Goal: Task Accomplishment & Management: Manage account settings

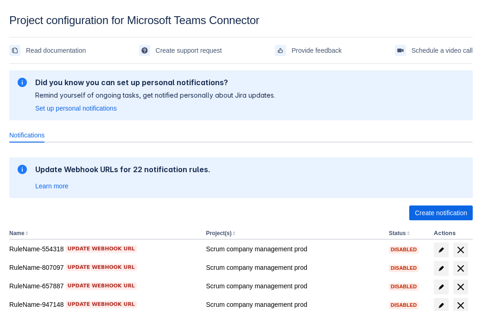
click at [440, 213] on span "Create notification" at bounding box center [440, 213] width 52 height 15
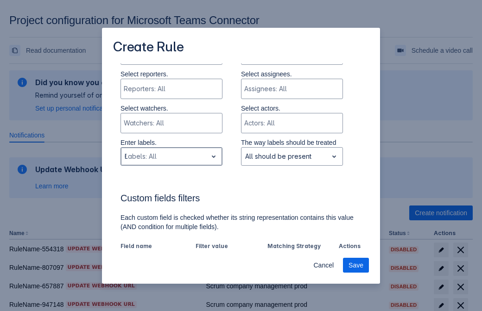
type input "638110_label"
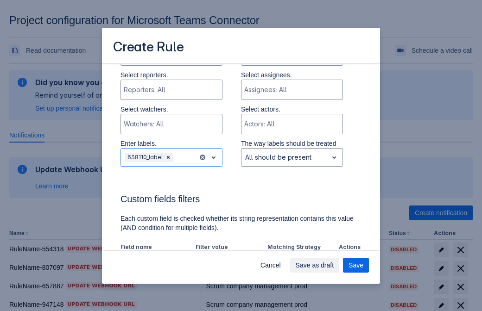
scroll to position [574, 0]
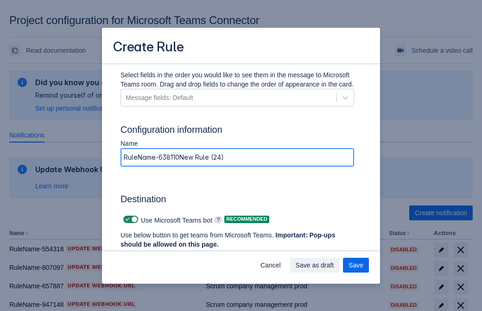
type input "RuleName-638110New Rule (24)"
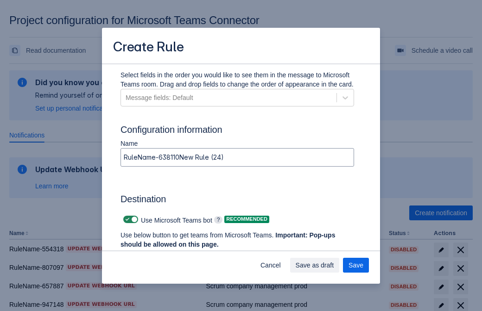
click at [126, 219] on span at bounding box center [127, 219] width 7 height 7
click at [126, 219] on input "checkbox" at bounding box center [126, 220] width 6 height 6
checkbox input "false"
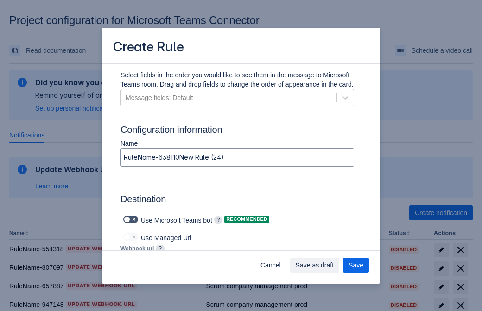
type input "[URL][DOMAIN_NAME][DATE]"
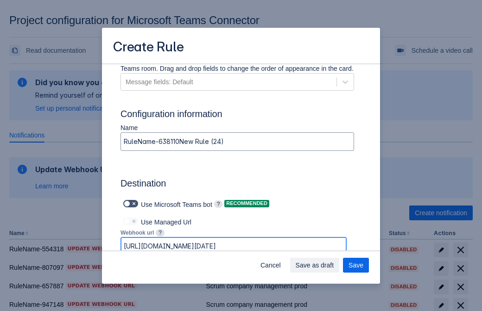
click at [334, 265] on span "Save as draft" at bounding box center [314, 265] width 38 height 15
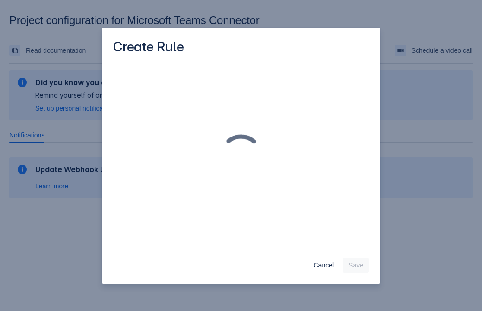
scroll to position [0, 0]
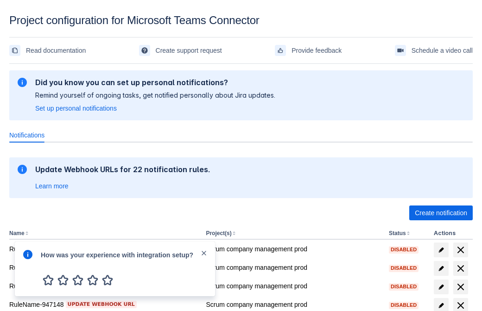
click at [30, 270] on div at bounding box center [27, 269] width 11 height 40
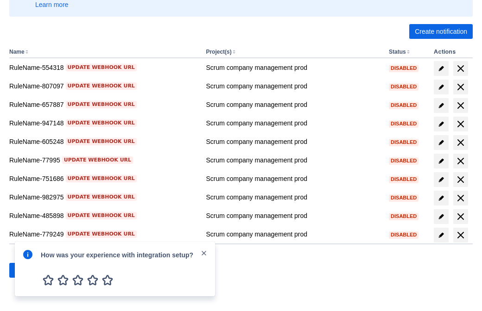
click at [30, 270] on div at bounding box center [27, 269] width 11 height 40
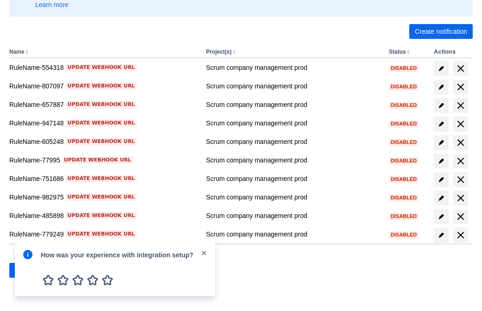
click at [30, 270] on div at bounding box center [27, 269] width 11 height 40
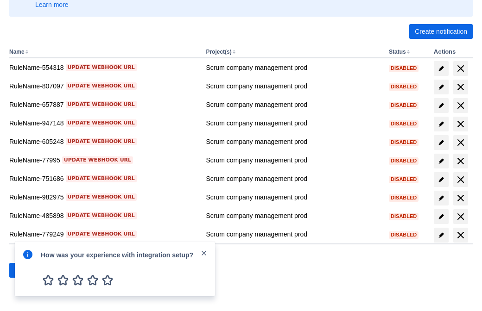
click at [30, 270] on div at bounding box center [27, 269] width 11 height 40
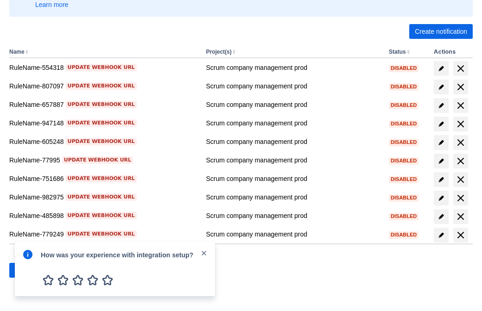
click at [30, 270] on div at bounding box center [27, 269] width 11 height 40
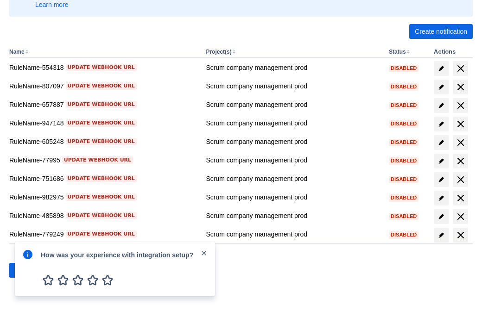
click at [30, 270] on div at bounding box center [27, 269] width 11 height 40
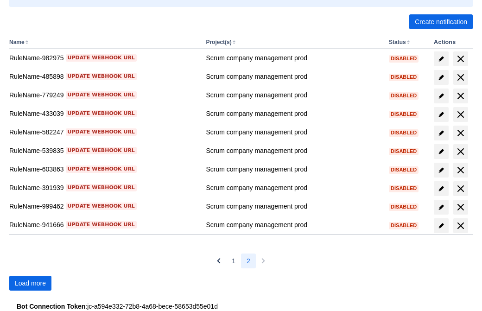
click at [30, 283] on span "Load more" at bounding box center [30, 283] width 31 height 15
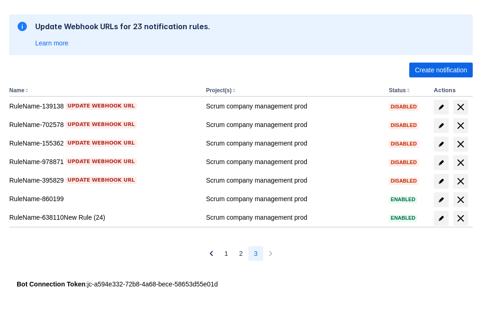
click at [460, 218] on span "delete" at bounding box center [460, 218] width 11 height 11
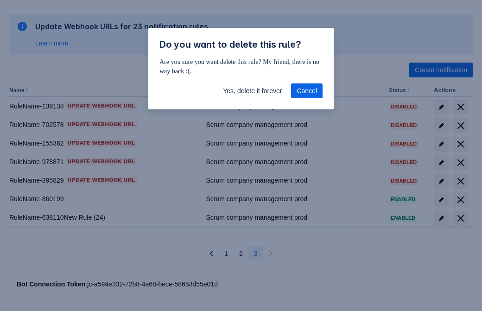
click at [252, 91] on span "Yes, delete it forever" at bounding box center [252, 90] width 59 height 15
